Goal: Task Accomplishment & Management: Complete application form

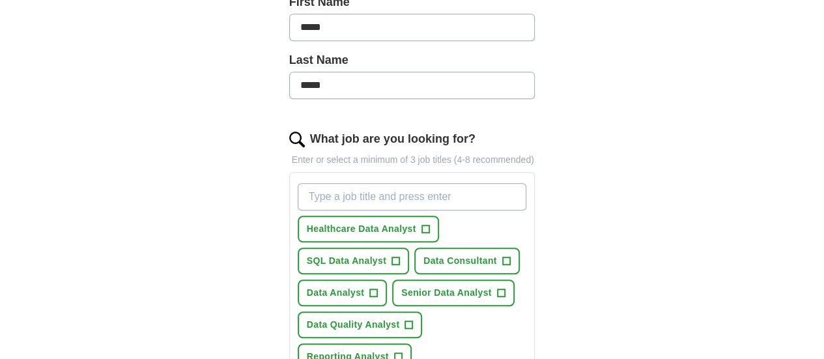
scroll to position [324, 0]
click at [422, 223] on span "+" at bounding box center [426, 228] width 8 height 10
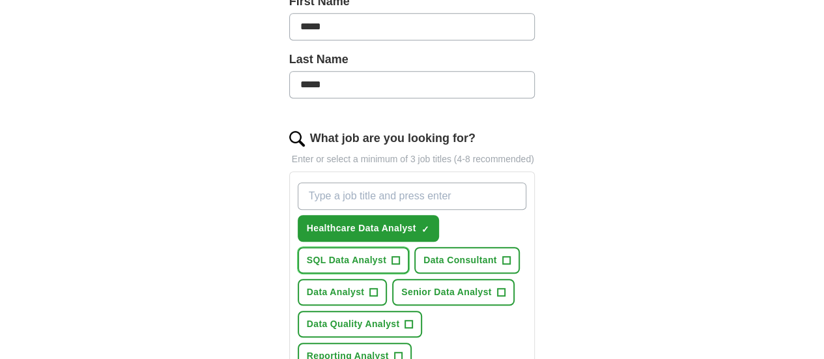
click at [400, 255] on span "+" at bounding box center [396, 260] width 8 height 10
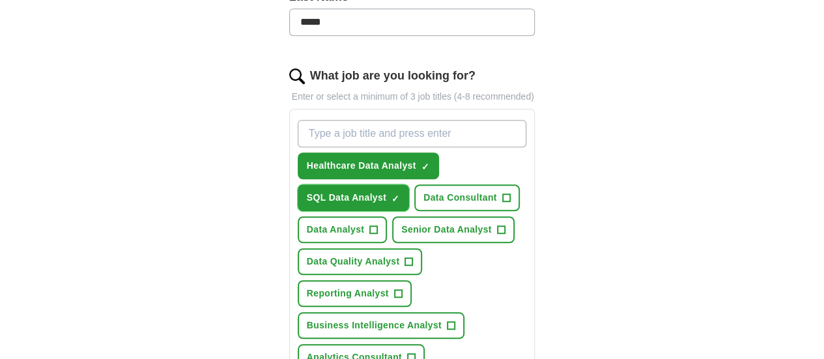
scroll to position [387, 0]
click at [394, 288] on span "+" at bounding box center [398, 293] width 8 height 10
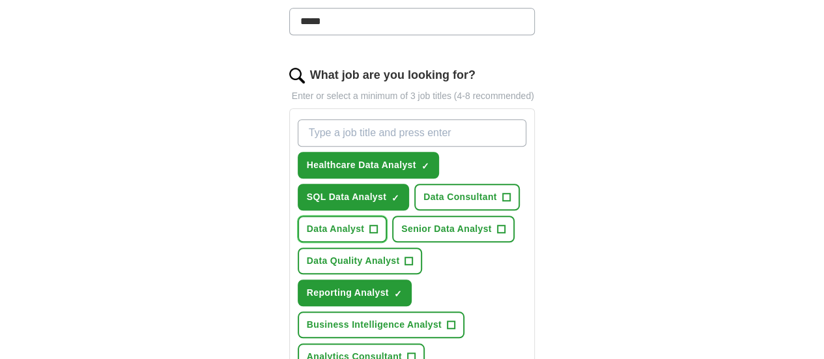
click at [378, 224] on span "+" at bounding box center [374, 229] width 8 height 10
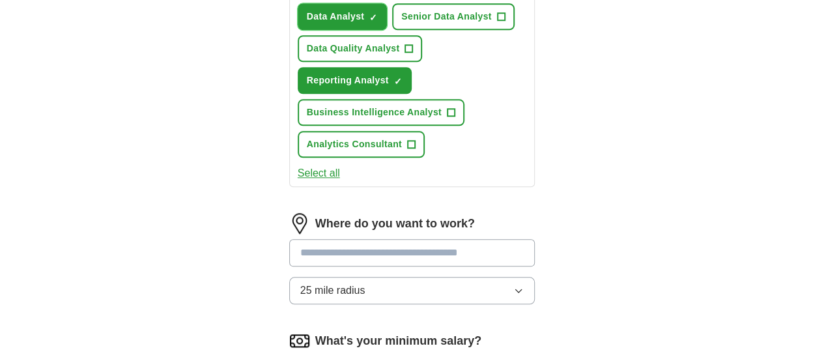
scroll to position [601, 0]
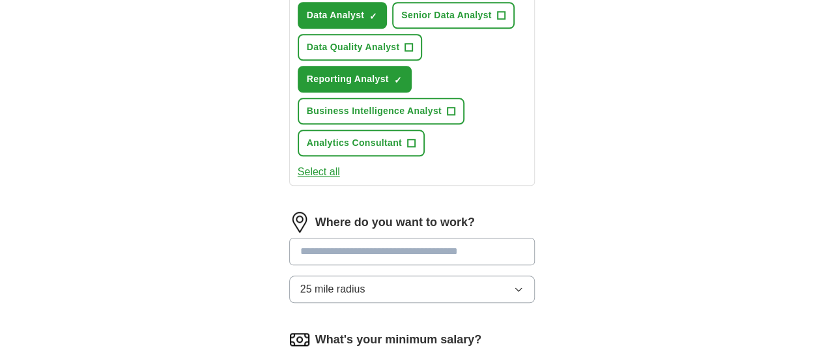
click at [390, 238] on input at bounding box center [412, 251] width 246 height 27
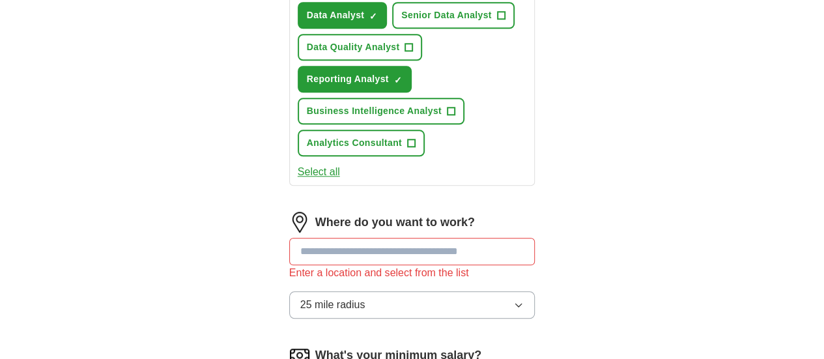
click at [536, 291] on button "25 mile radius" at bounding box center [412, 304] width 246 height 27
click at [298, 238] on input at bounding box center [412, 251] width 246 height 27
click at [536, 291] on button "25 mile radius" at bounding box center [412, 304] width 246 height 27
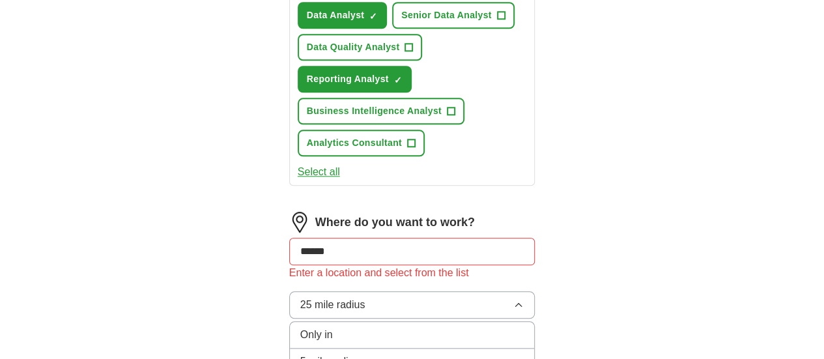
click at [365, 322] on li "Only in" at bounding box center [412, 335] width 245 height 27
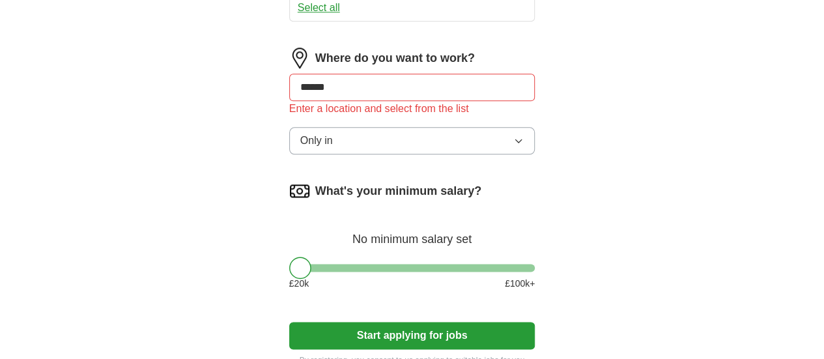
scroll to position [768, 0]
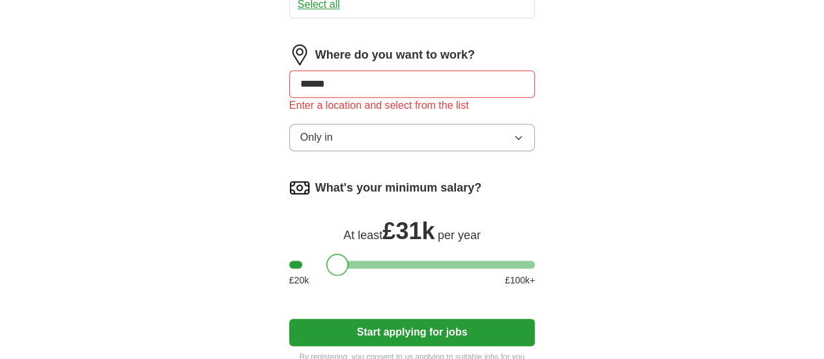
drag, startPoint x: 277, startPoint y: 184, endPoint x: 314, endPoint y: 191, distance: 37.7
click at [326, 253] on div at bounding box center [337, 264] width 22 height 22
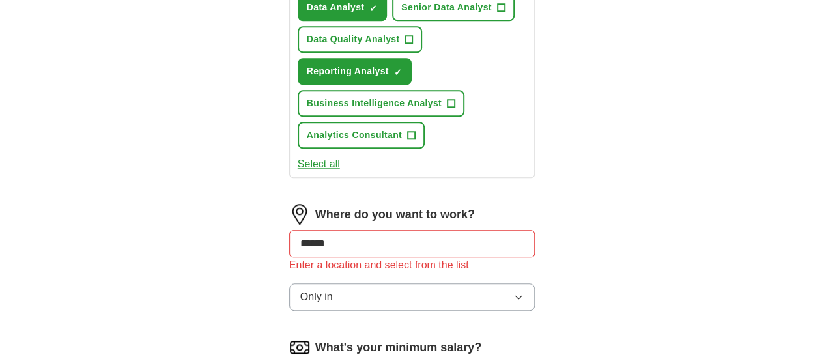
scroll to position [605, 0]
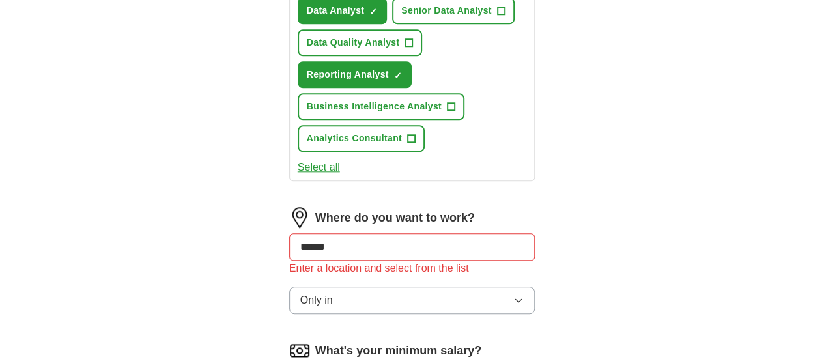
click at [316, 233] on input "******" at bounding box center [412, 246] width 246 height 27
type input "*"
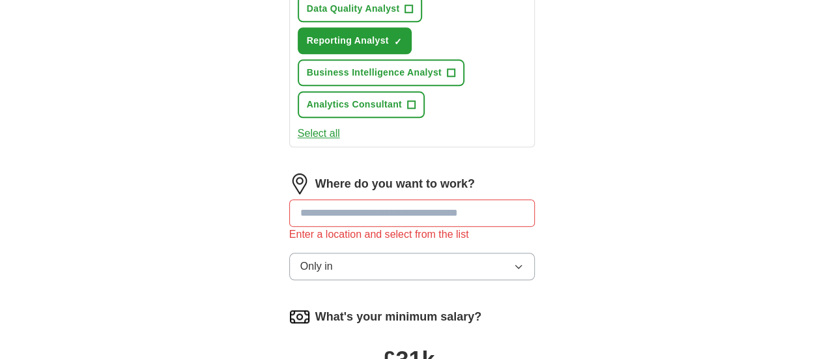
scroll to position [640, 0]
click at [386, 252] on button "Only in" at bounding box center [412, 265] width 246 height 27
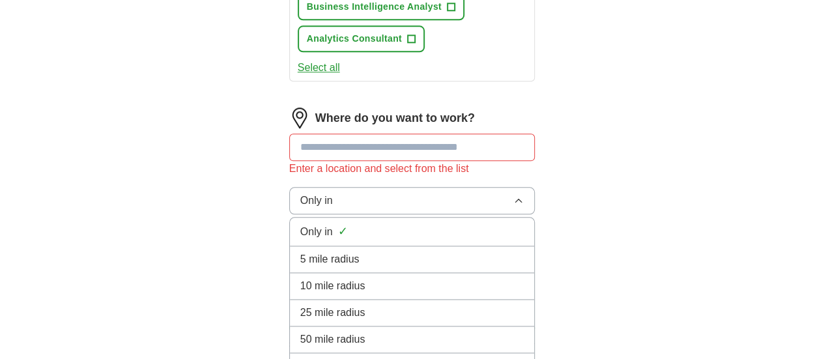
scroll to position [700, 0]
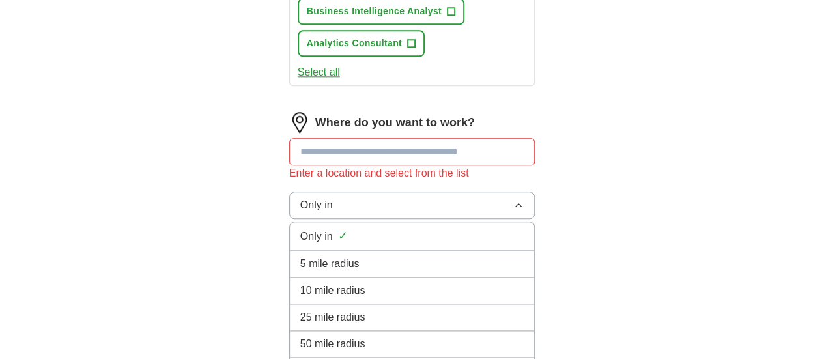
click at [347, 256] on div "5 mile radius" at bounding box center [412, 264] width 224 height 16
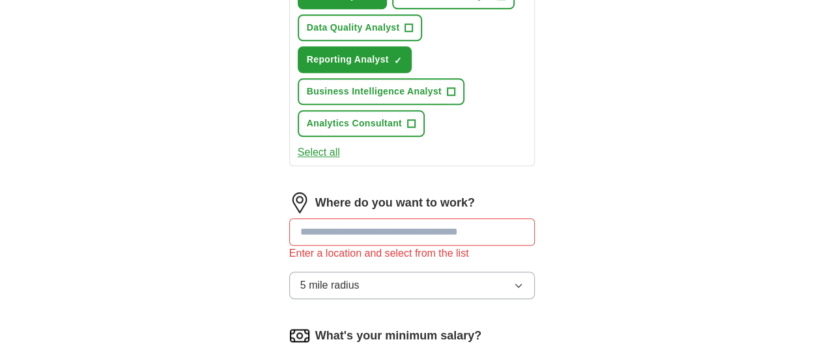
scroll to position [622, 0]
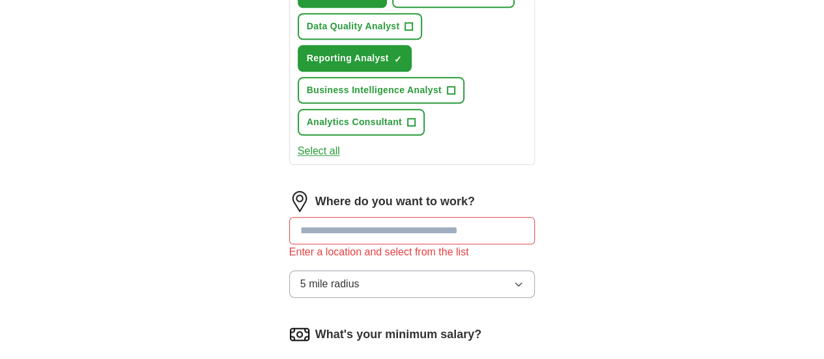
click at [345, 217] on input at bounding box center [412, 230] width 246 height 27
click at [289, 191] on img at bounding box center [299, 201] width 21 height 21
click at [524, 279] on icon "button" at bounding box center [518, 284] width 10 height 10
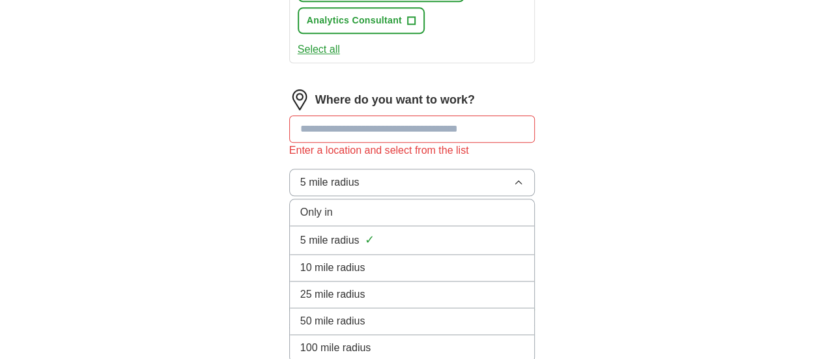
scroll to position [745, 0]
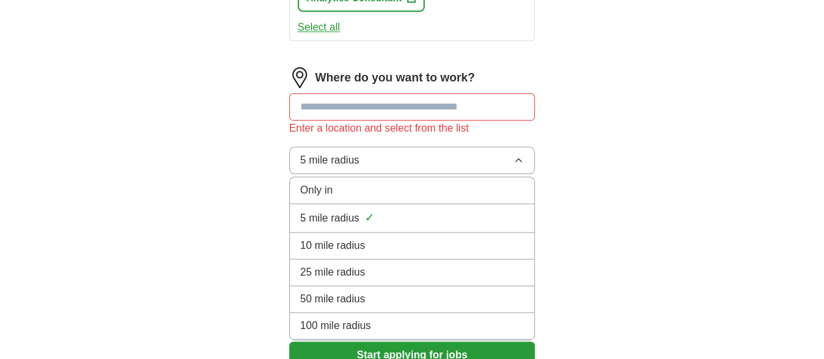
click at [305, 318] on span "100 mile radius" at bounding box center [335, 326] width 71 height 16
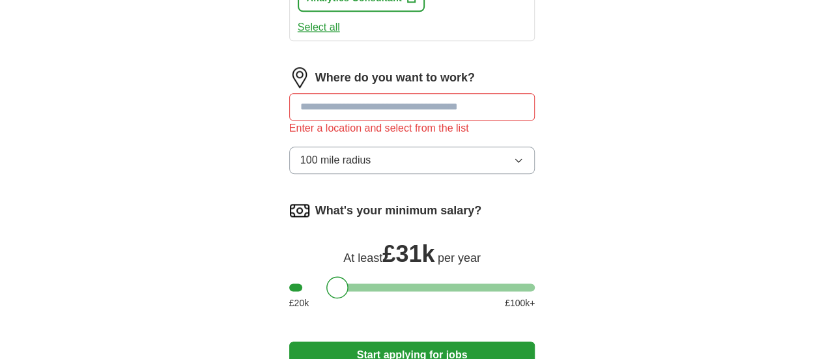
click at [407, 341] on button "Start applying for jobs" at bounding box center [412, 354] width 246 height 27
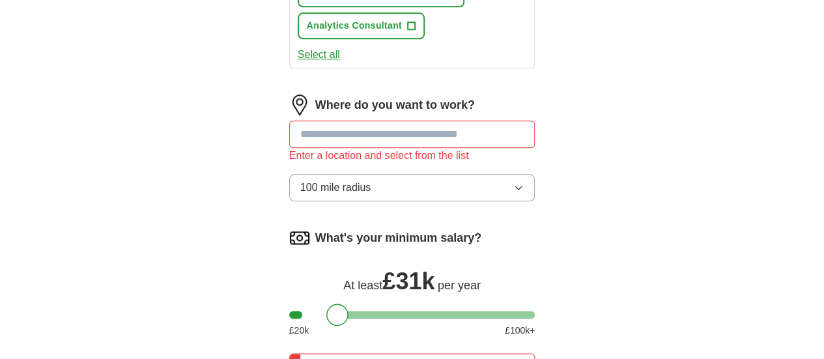
scroll to position [716, 0]
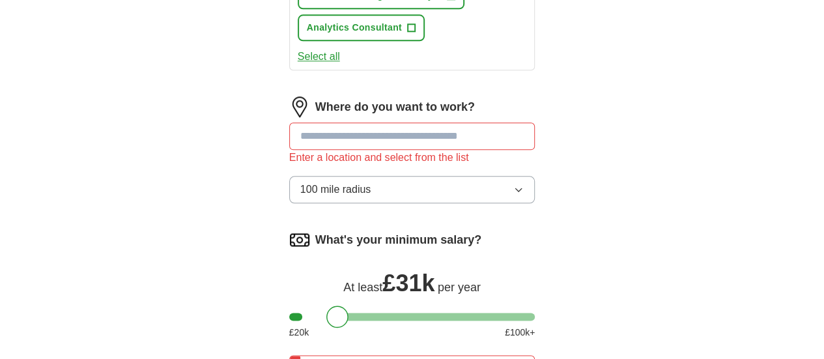
click at [448, 176] on button "100 mile radius" at bounding box center [412, 189] width 246 height 27
click at [342, 122] on input at bounding box center [412, 135] width 246 height 27
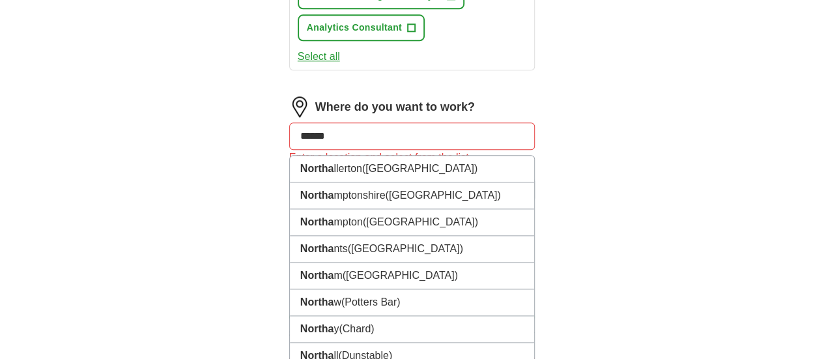
type input "*******"
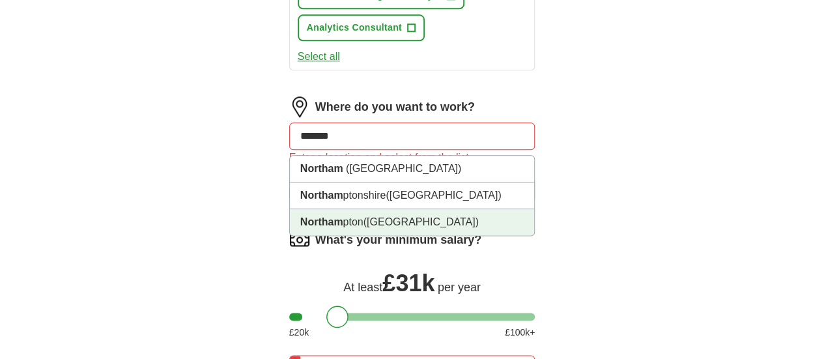
click at [364, 216] on span "(Northamptonshire)" at bounding box center [421, 221] width 115 height 11
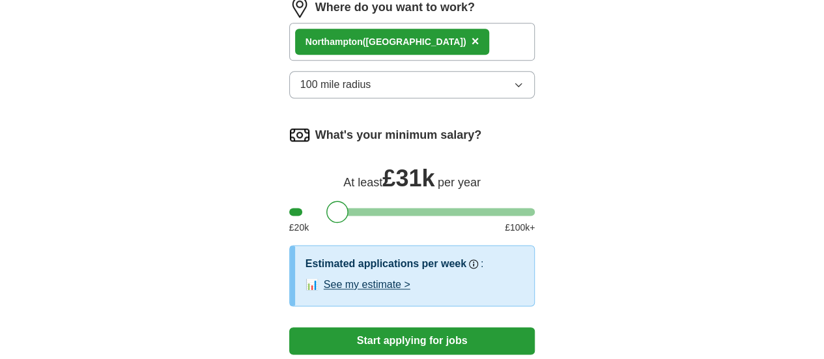
scroll to position [818, 0]
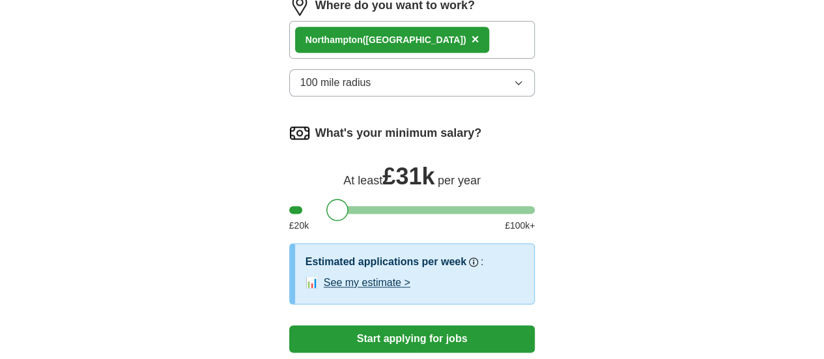
click at [339, 275] on button "See my estimate >" at bounding box center [367, 283] width 87 height 16
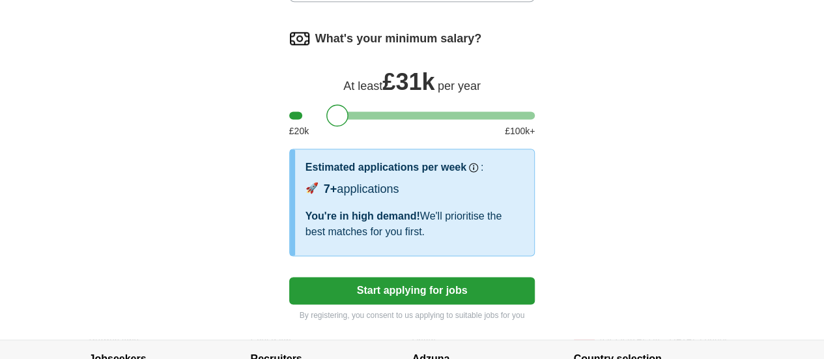
scroll to position [913, 0]
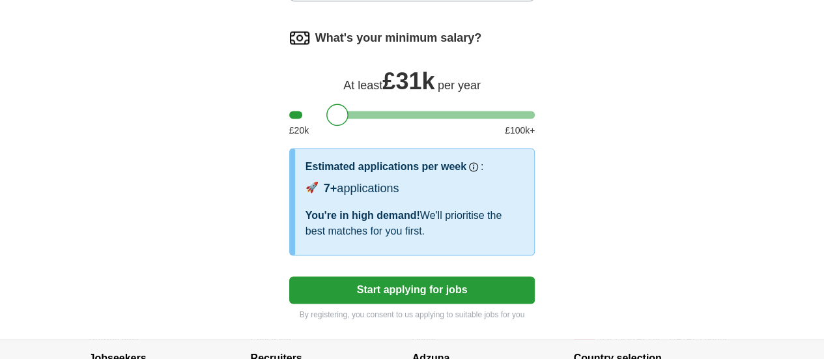
click at [397, 276] on button "Start applying for jobs" at bounding box center [412, 289] width 246 height 27
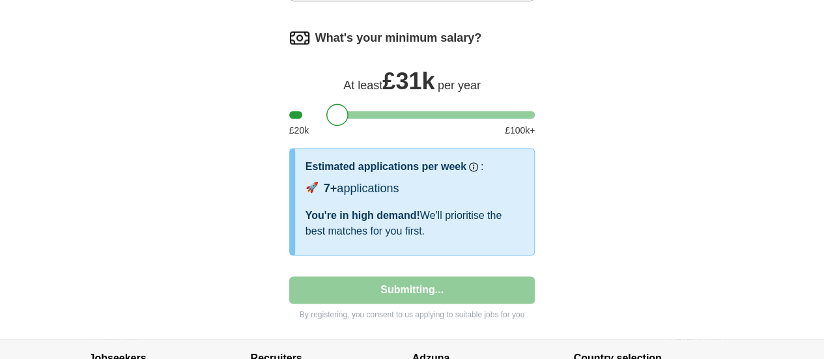
select select "**"
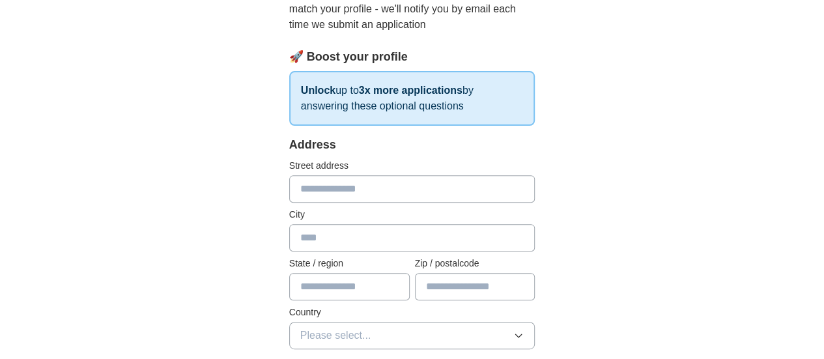
scroll to position [162, 0]
click at [317, 187] on input "text" at bounding box center [412, 189] width 246 height 27
type input "**********"
click at [289, 242] on input "text" at bounding box center [412, 238] width 246 height 27
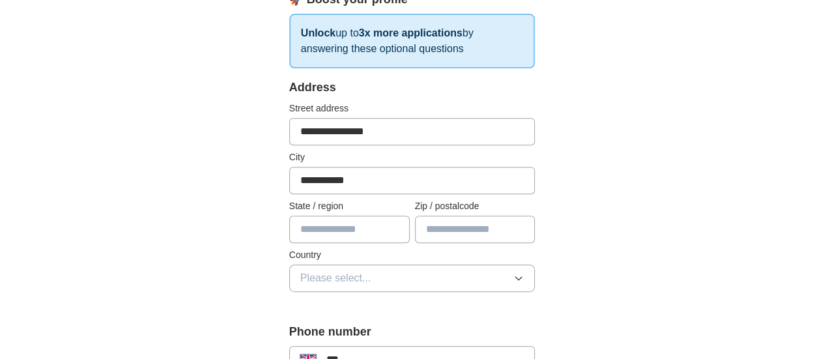
scroll to position [221, 0]
type input "**********"
click at [450, 227] on input "text" at bounding box center [475, 228] width 121 height 27
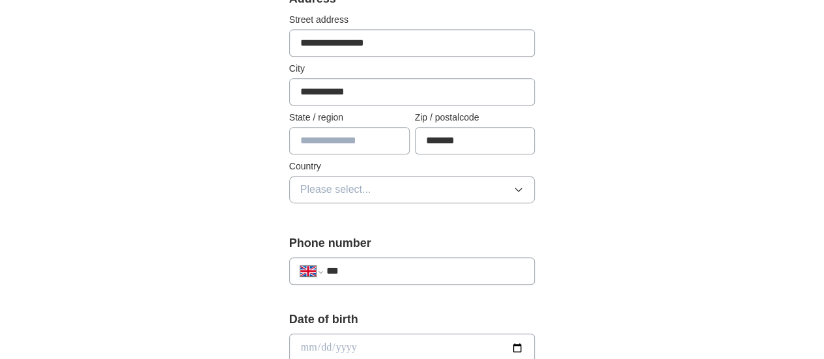
scroll to position [314, 0]
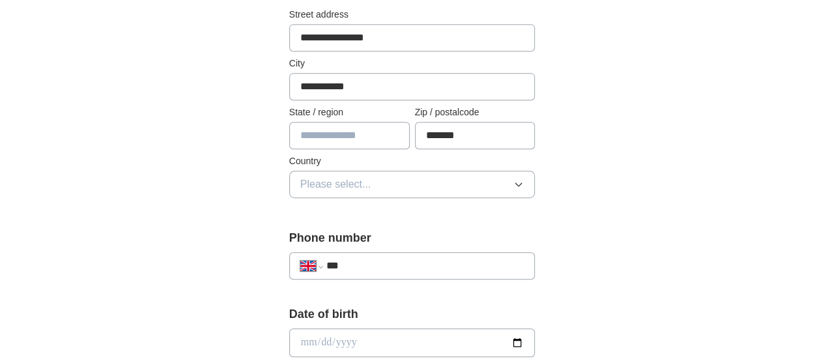
type input "*******"
click at [524, 180] on icon "button" at bounding box center [518, 184] width 10 height 10
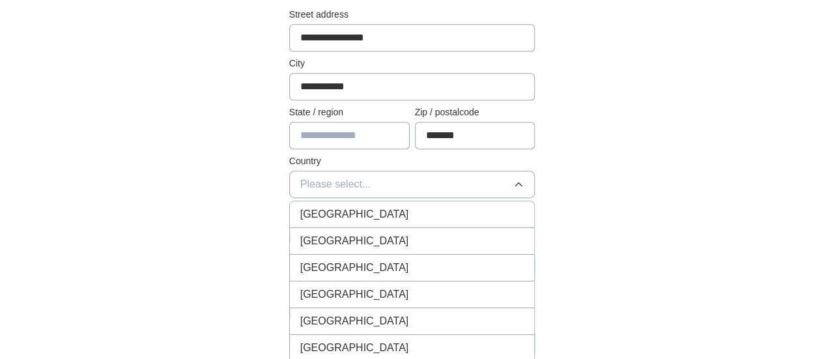
click at [417, 217] on div "[GEOGRAPHIC_DATA]" at bounding box center [412, 215] width 224 height 16
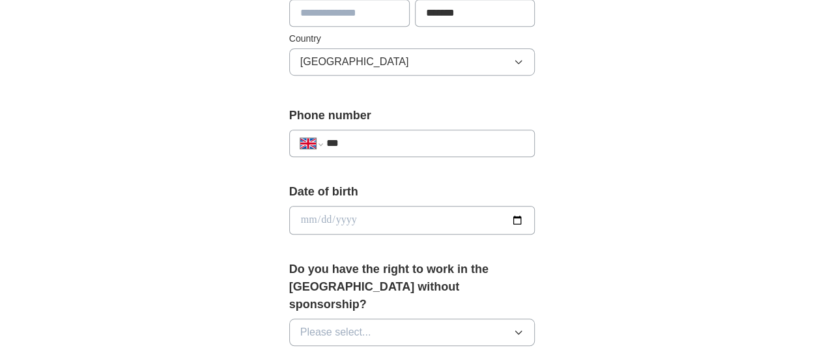
scroll to position [439, 0]
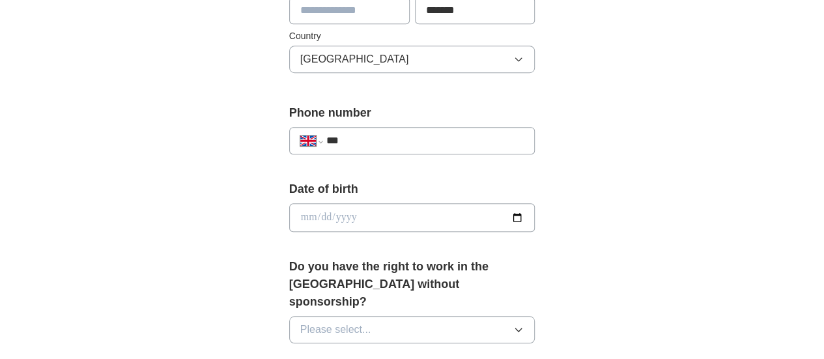
click at [341, 142] on input "***" at bounding box center [425, 141] width 198 height 16
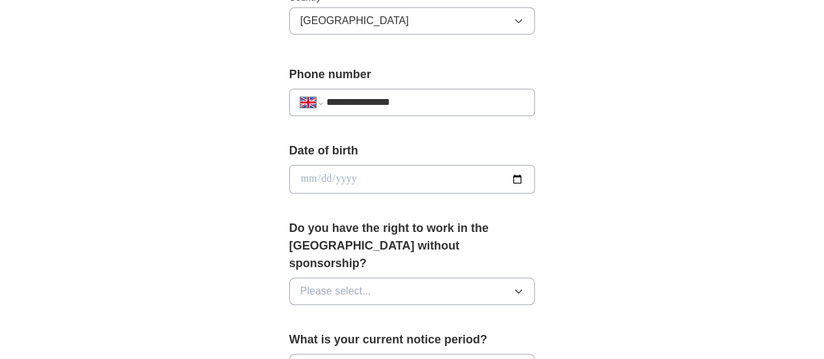
scroll to position [478, 0]
type input "**********"
click at [330, 178] on input "date" at bounding box center [412, 178] width 246 height 29
type input "**********"
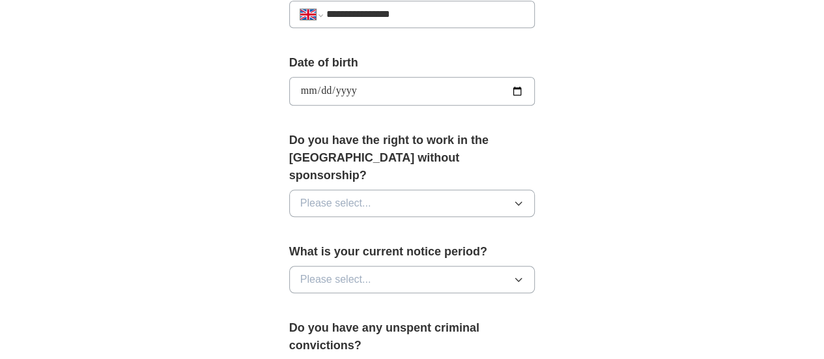
scroll to position [567, 0]
click at [323, 194] on span "Please select..." at bounding box center [335, 202] width 71 height 16
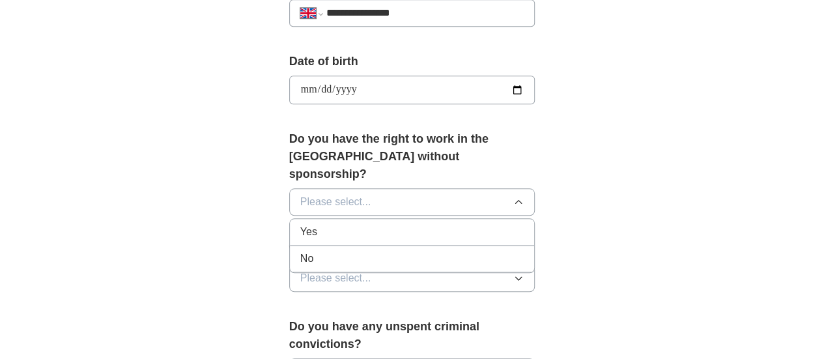
click at [300, 251] on div "No" at bounding box center [412, 259] width 224 height 16
click at [331, 188] on button "No" at bounding box center [412, 201] width 246 height 27
click at [311, 224] on div "Yes" at bounding box center [412, 232] width 224 height 16
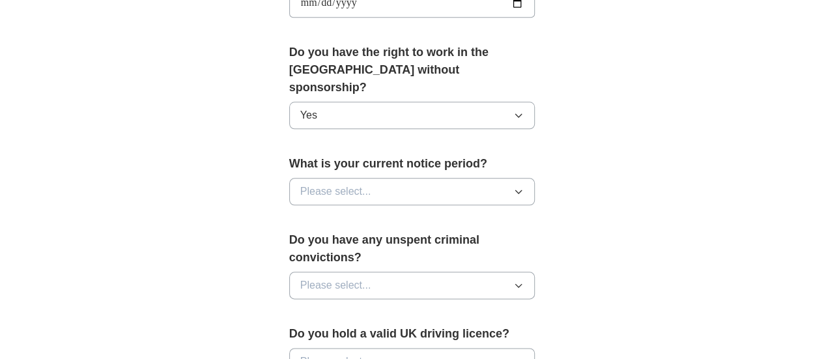
scroll to position [654, 0]
click at [371, 177] on button "Please select..." at bounding box center [412, 190] width 246 height 27
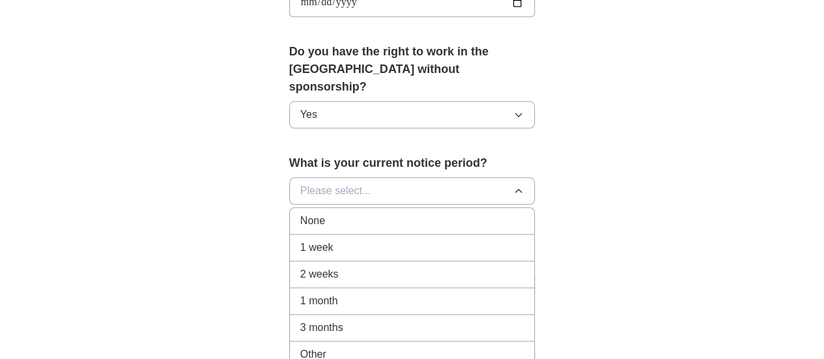
click at [321, 266] on div "2 weeks" at bounding box center [412, 274] width 224 height 16
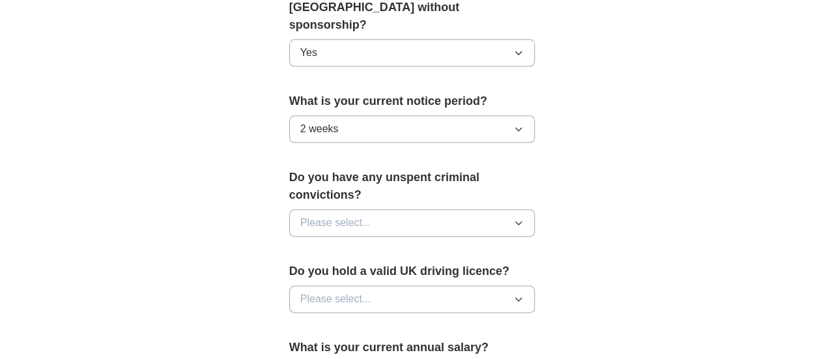
scroll to position [717, 0]
click at [322, 214] on span "Please select..." at bounding box center [335, 222] width 71 height 16
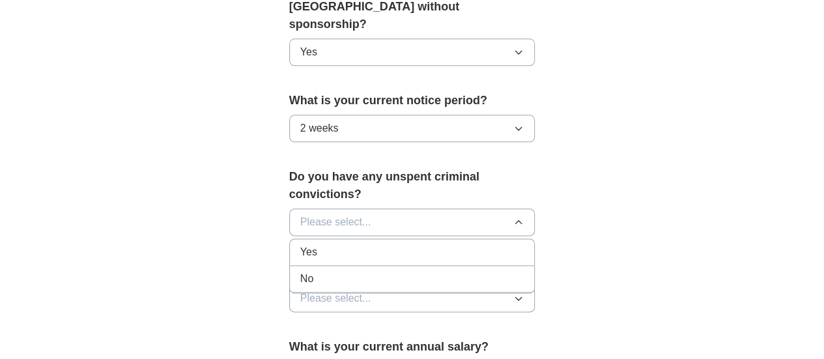
click at [300, 266] on li "No" at bounding box center [412, 279] width 245 height 27
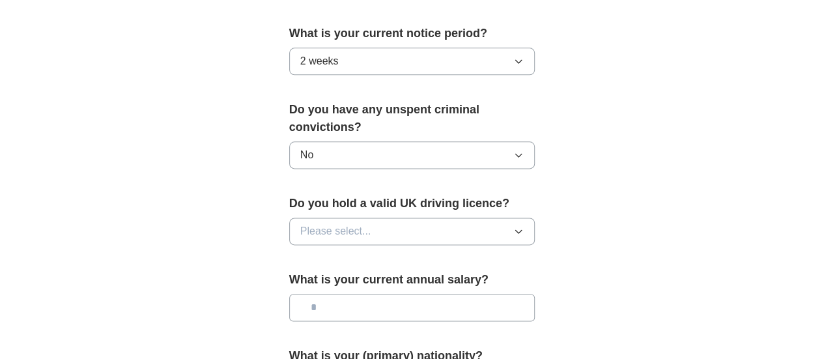
scroll to position [784, 0]
click at [317, 223] on span "Please select..." at bounding box center [335, 231] width 71 height 16
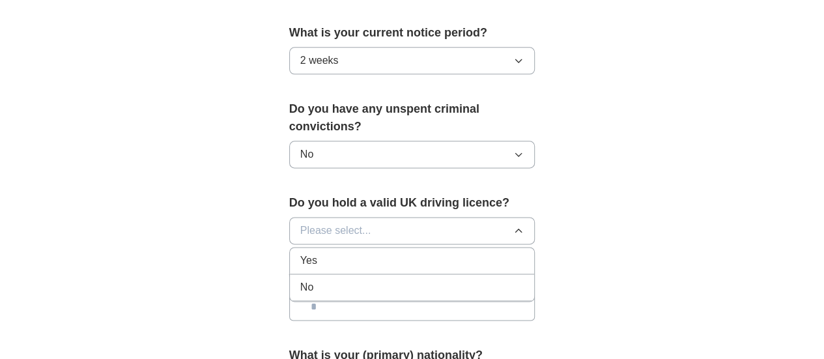
click at [300, 253] on div "Yes" at bounding box center [412, 261] width 224 height 16
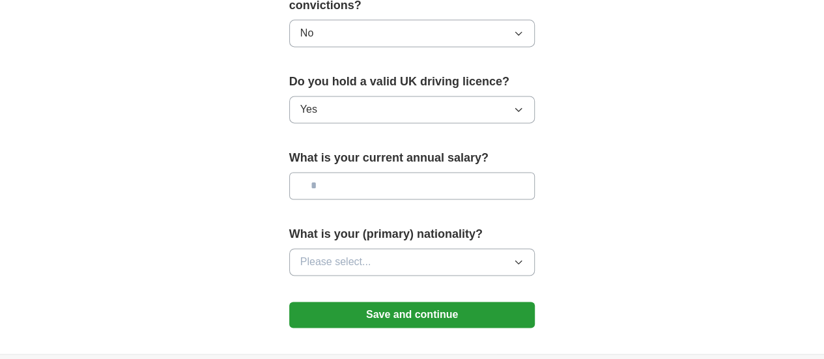
scroll to position [906, 0]
click at [317, 171] on input "text" at bounding box center [412, 184] width 246 height 27
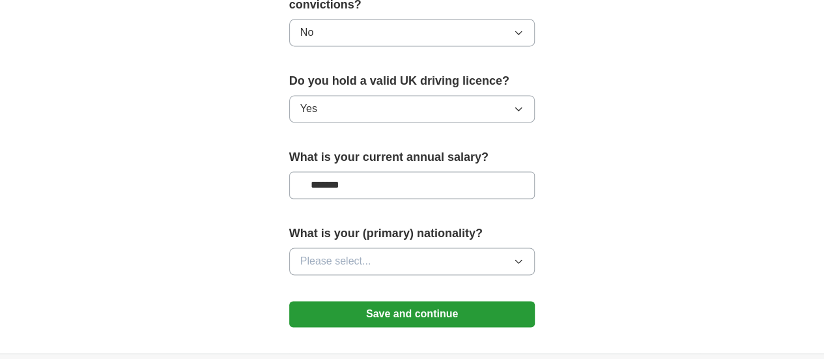
type input "*******"
click at [522, 260] on icon "button" at bounding box center [519, 261] width 6 height 3
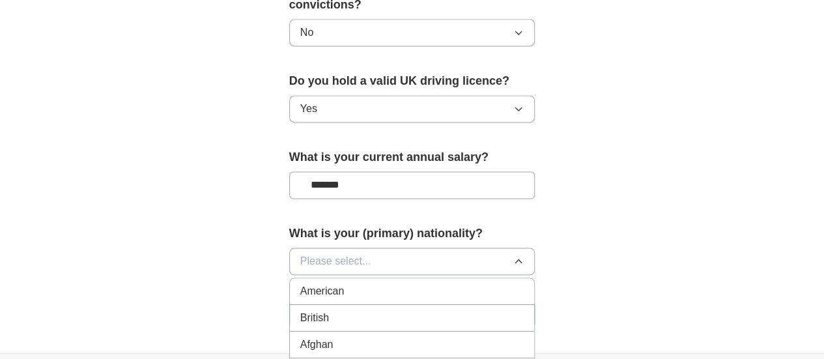
click at [360, 248] on button "Please select..." at bounding box center [412, 261] width 246 height 27
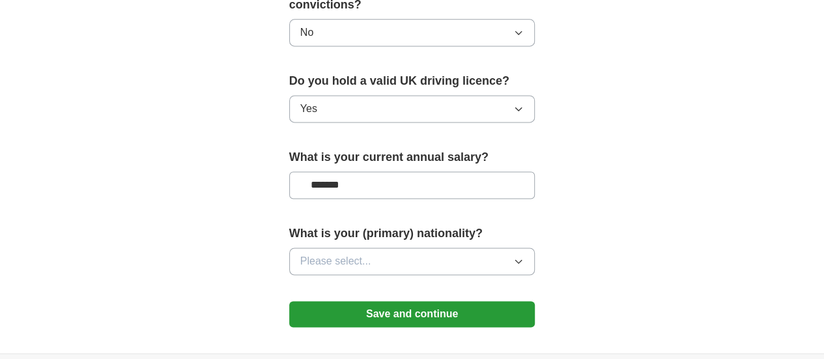
click at [524, 256] on icon "button" at bounding box center [518, 261] width 10 height 10
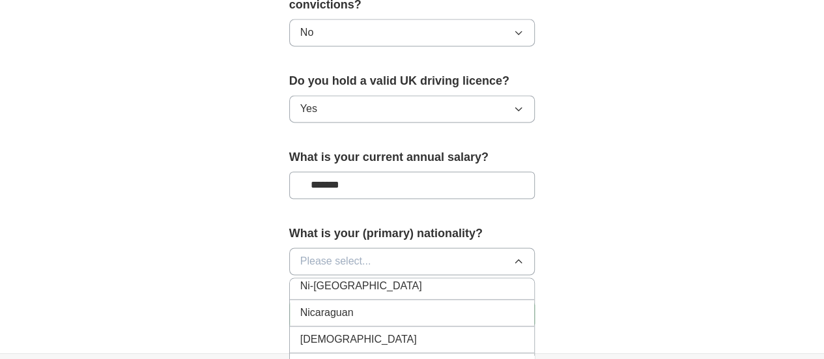
scroll to position [3400, 0]
click at [347, 330] on div "Nigerian" at bounding box center [412, 338] width 224 height 16
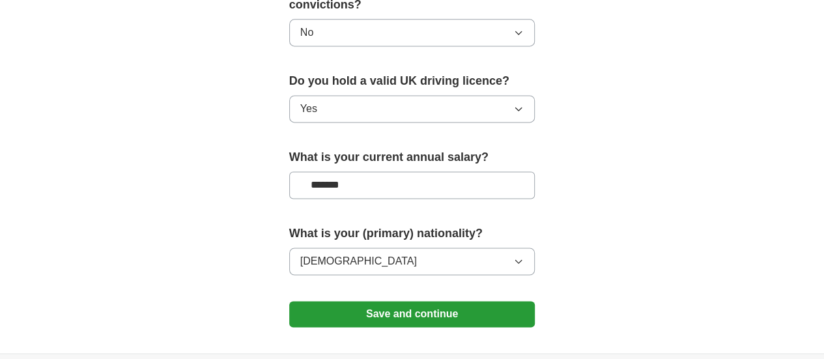
click at [386, 301] on button "Save and continue" at bounding box center [412, 314] width 246 height 26
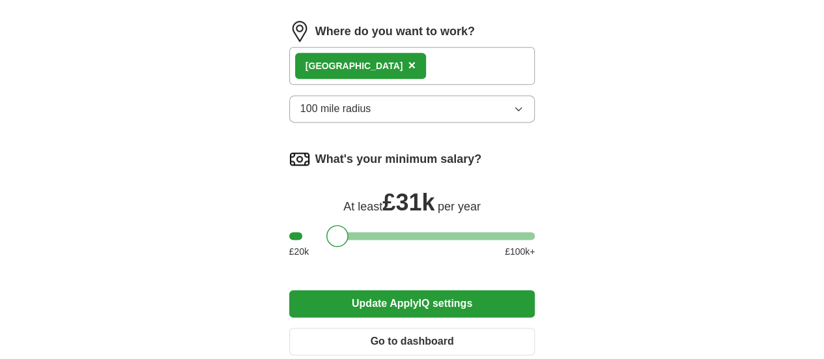
scroll to position [838, 0]
click at [414, 289] on button "Update ApplyIQ settings" at bounding box center [412, 302] width 246 height 27
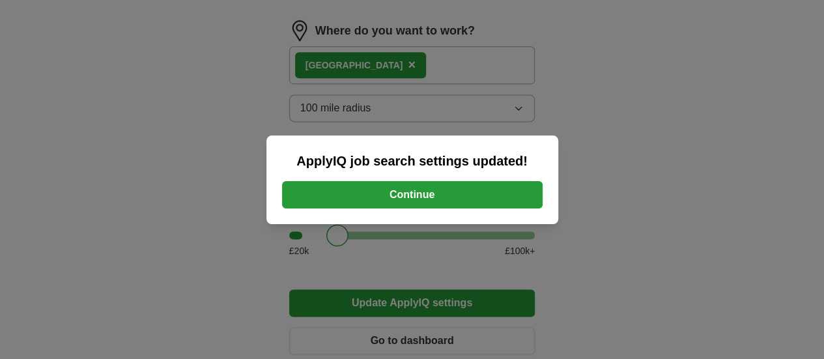
click at [412, 196] on button "Continue" at bounding box center [412, 194] width 261 height 27
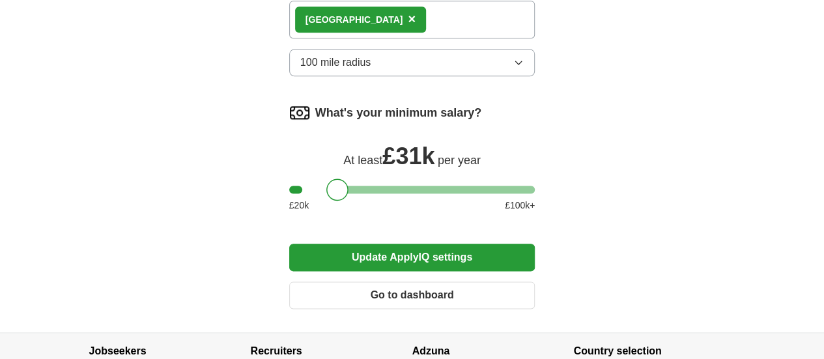
scroll to position [788, 0]
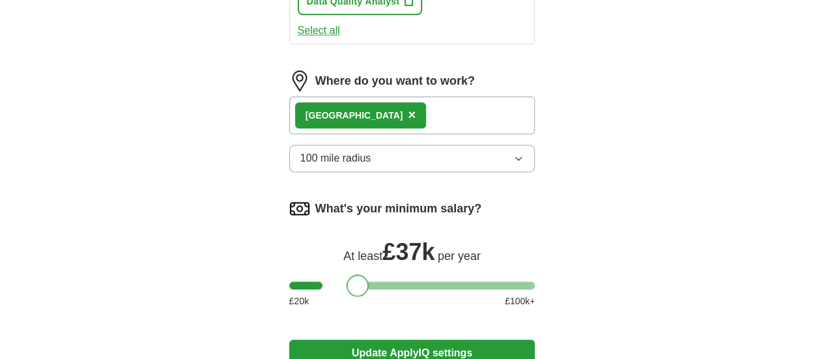
drag, startPoint x: 315, startPoint y: 158, endPoint x: 340, endPoint y: 158, distance: 24.8
click at [347, 274] on div at bounding box center [358, 285] width 22 height 22
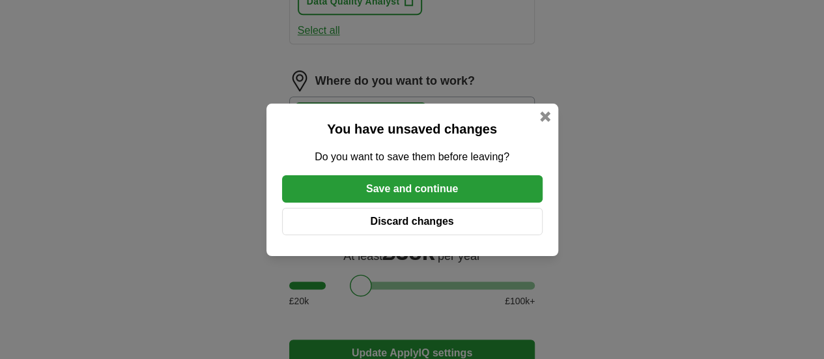
click at [430, 184] on button "Save and continue" at bounding box center [412, 188] width 261 height 27
